Goal: Transaction & Acquisition: Purchase product/service

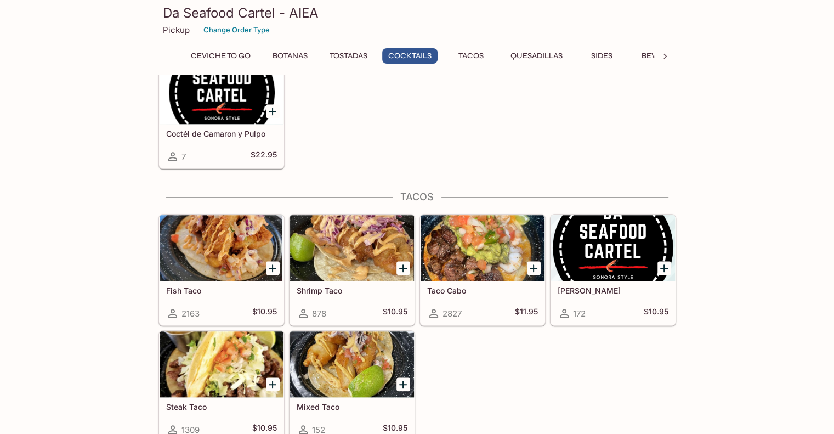
scroll to position [965, 0]
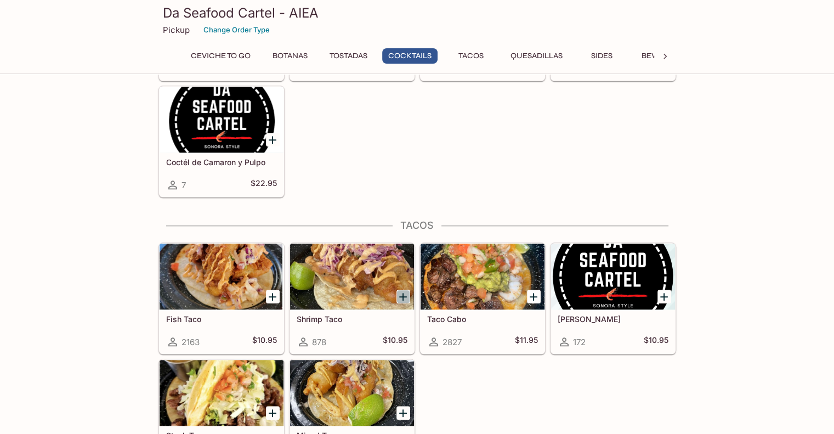
click at [400, 291] on icon "Add Shrimp Taco" at bounding box center [402, 296] width 13 height 13
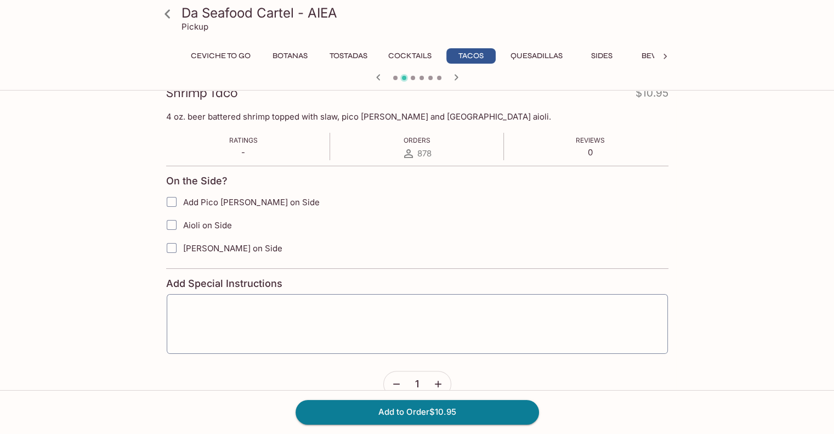
scroll to position [164, 0]
click at [169, 201] on input "Add Pico [PERSON_NAME] on Side" at bounding box center [172, 201] width 22 height 22
checkbox input "true"
click at [425, 408] on button "Add to Order $10.95" at bounding box center [416, 412] width 243 height 24
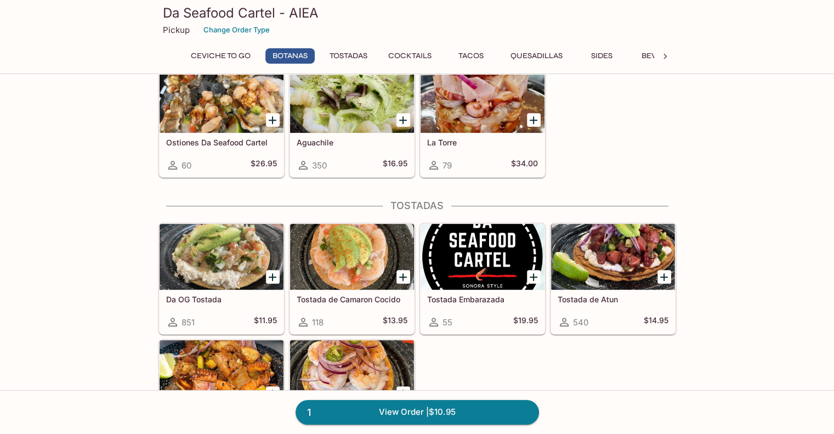
scroll to position [548, 0]
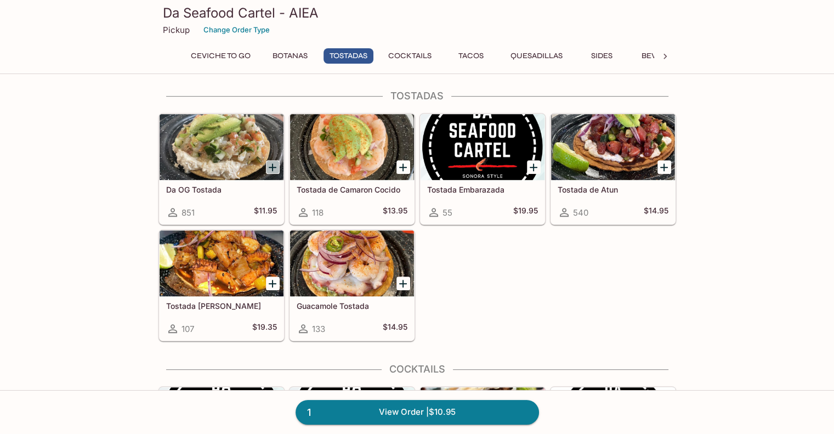
click at [270, 162] on icon "Add Da OG Tostada" at bounding box center [272, 167] width 13 height 13
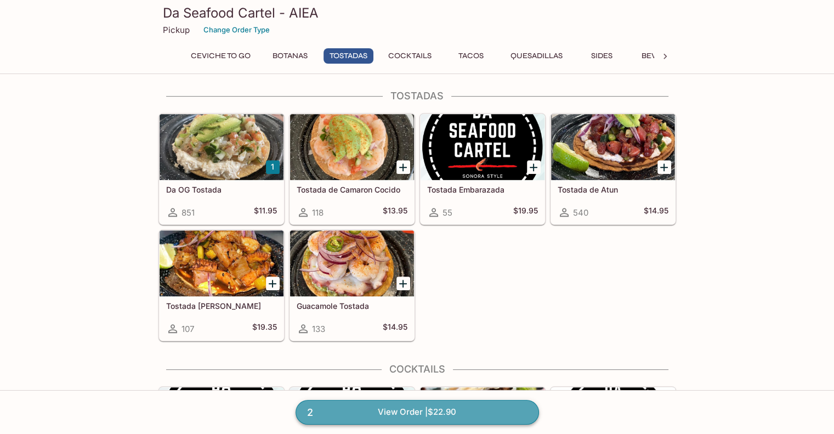
click at [416, 401] on link "2 View Order | $22.90" at bounding box center [416, 412] width 243 height 24
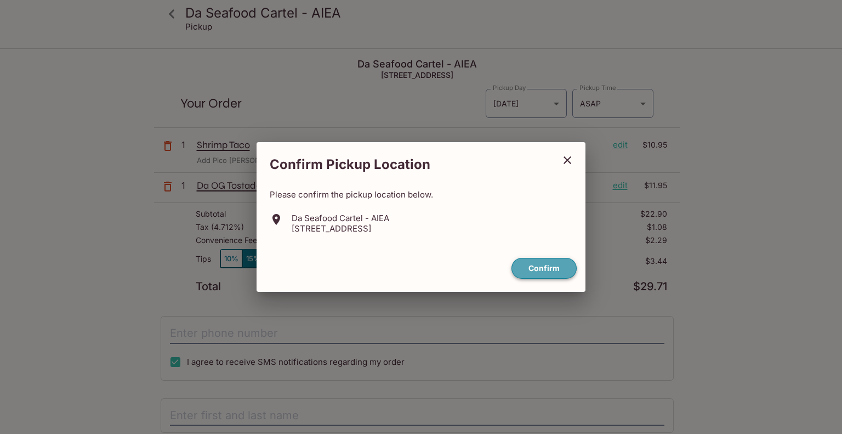
click at [532, 269] on button "Confirm" at bounding box center [543, 268] width 65 height 21
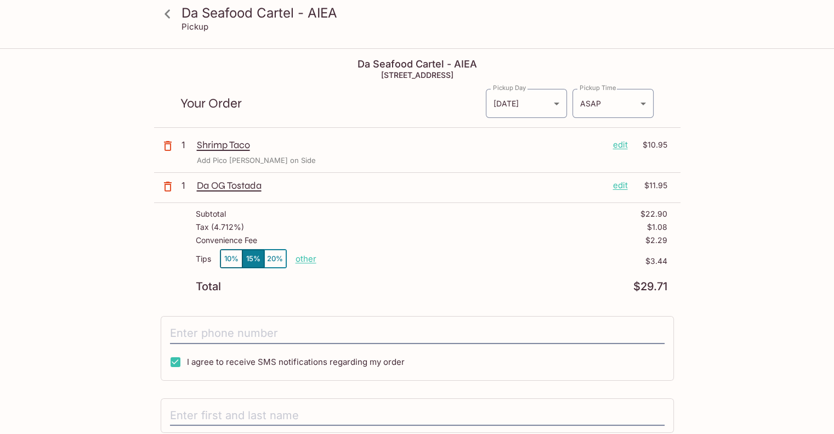
click at [307, 260] on p "other" at bounding box center [305, 258] width 21 height 10
type input "1.00"
click at [446, 271] on div "Tips 10% 15% 20% Done 1.00 $3.44" at bounding box center [431, 265] width 471 height 32
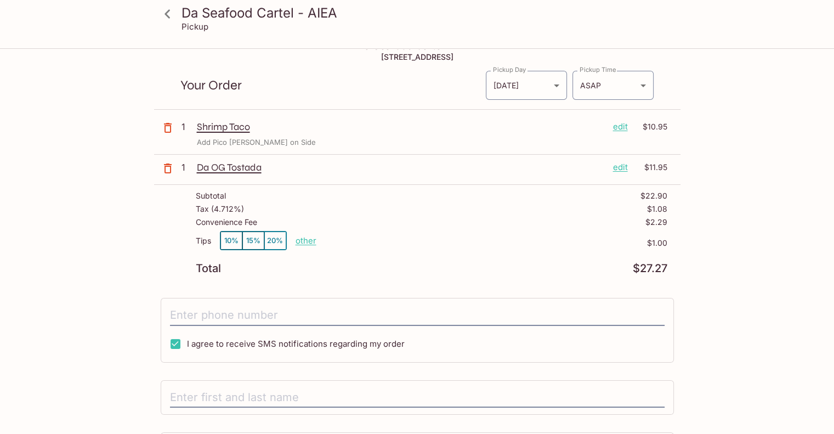
scroll to position [116, 0]
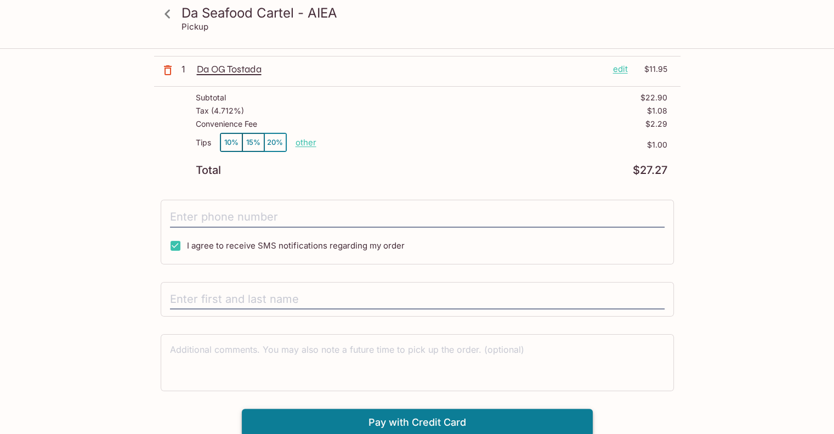
click at [459, 426] on button "Pay with Credit Card" at bounding box center [417, 421] width 351 height 27
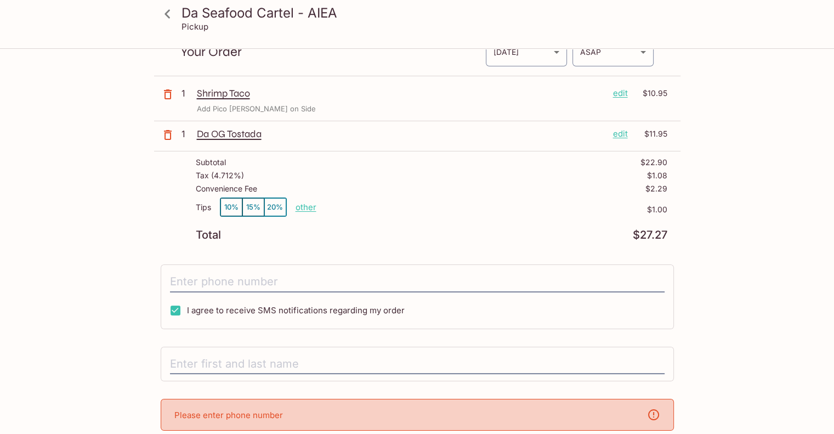
scroll to position [0, 0]
